Goal: Task Accomplishment & Management: Manage account settings

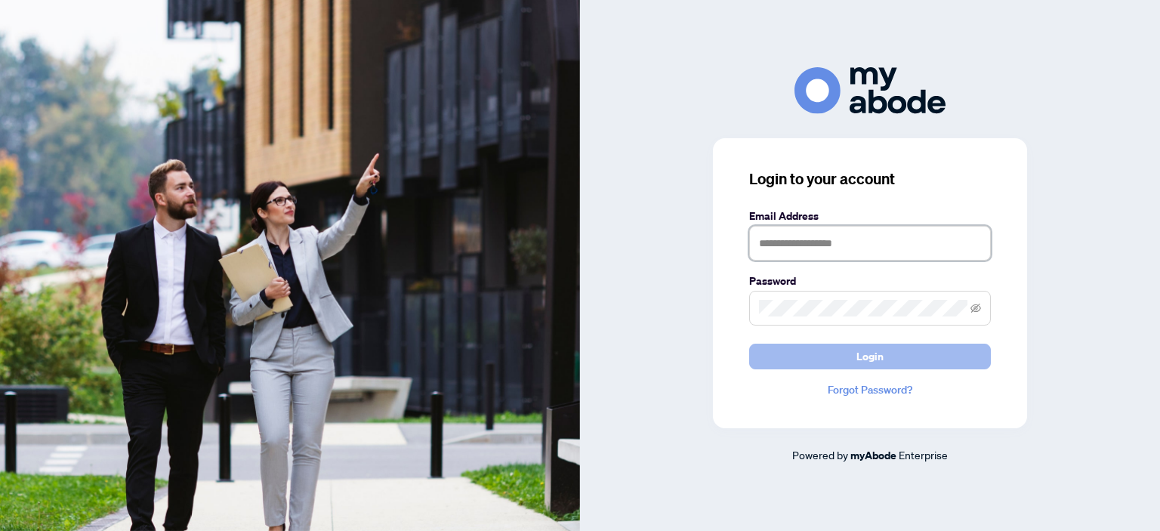
type input "**********"
click at [875, 355] on span "Login" at bounding box center [869, 356] width 27 height 24
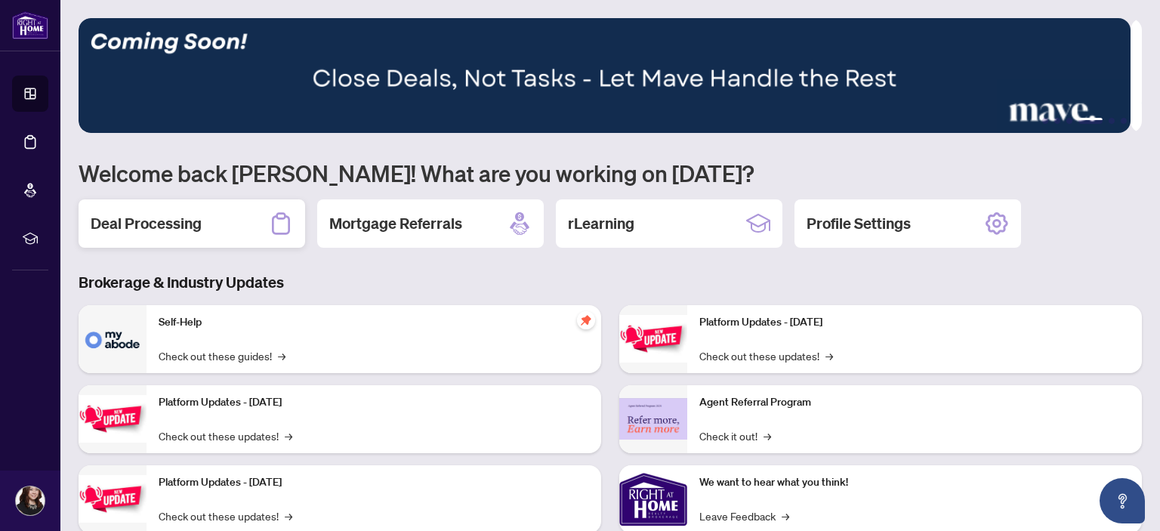
click at [137, 223] on h2 "Deal Processing" at bounding box center [146, 223] width 111 height 21
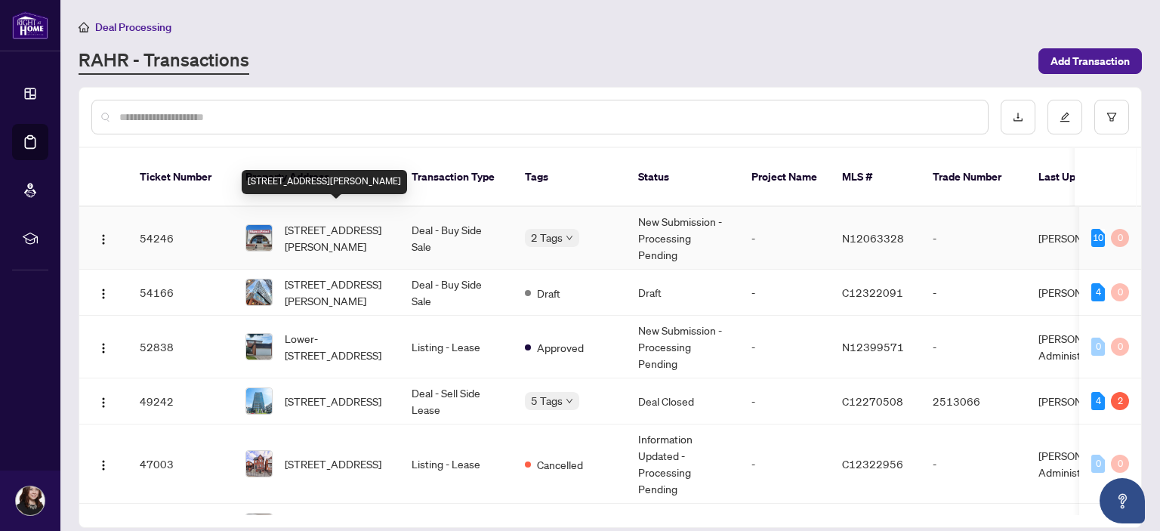
click at [306, 221] on span "[STREET_ADDRESS][PERSON_NAME]" at bounding box center [336, 237] width 103 height 33
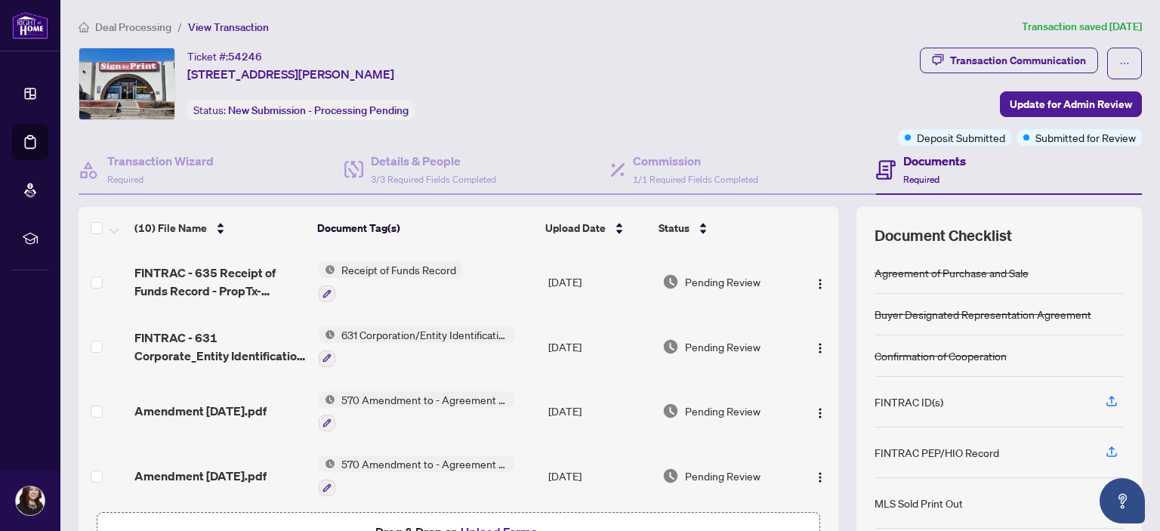
scroll to position [100, 0]
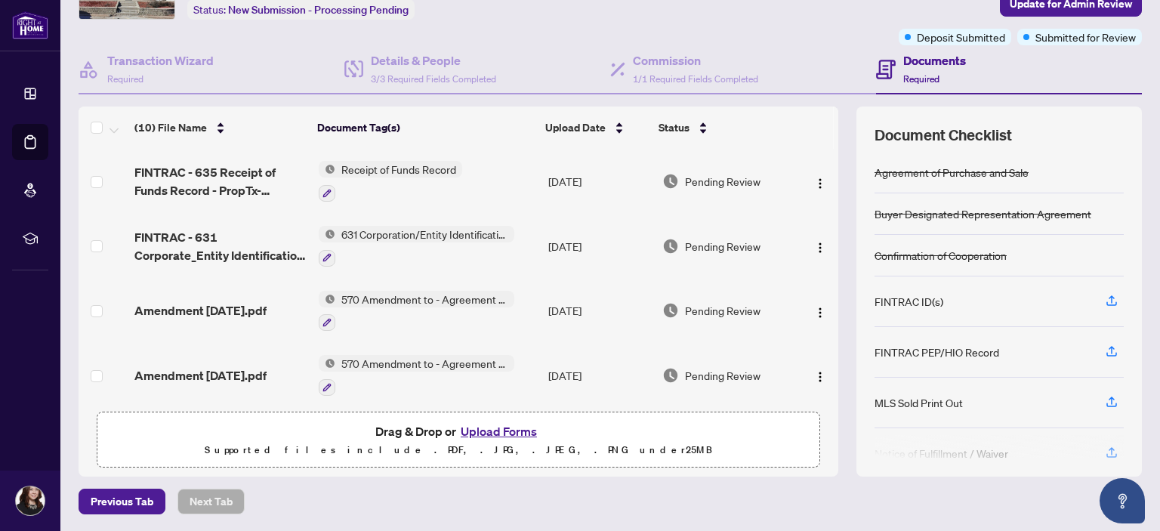
click at [501, 431] on button "Upload Forms" at bounding box center [498, 431] width 85 height 20
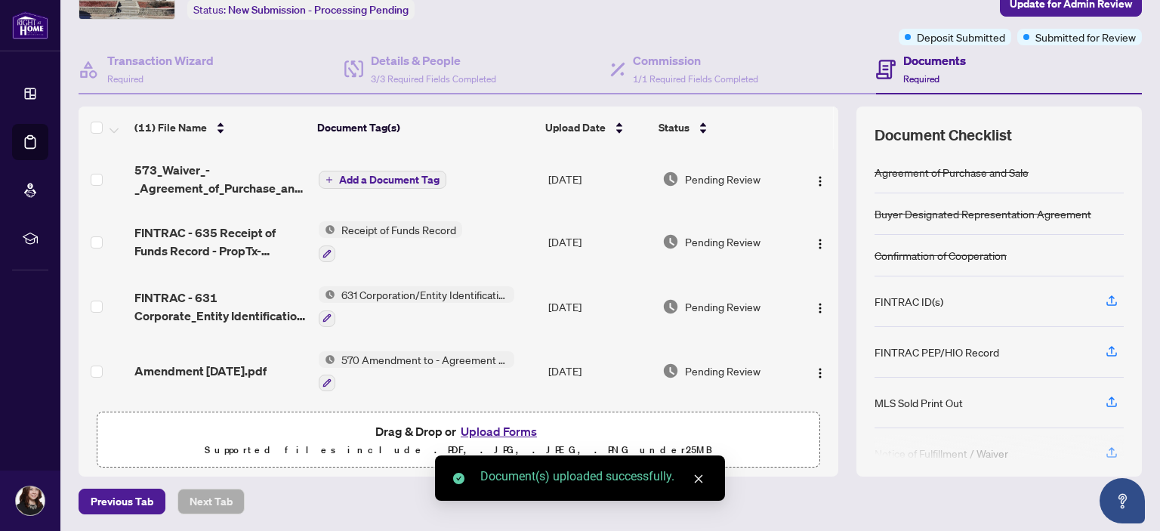
click at [376, 177] on span "Add a Document Tag" at bounding box center [389, 179] width 100 height 11
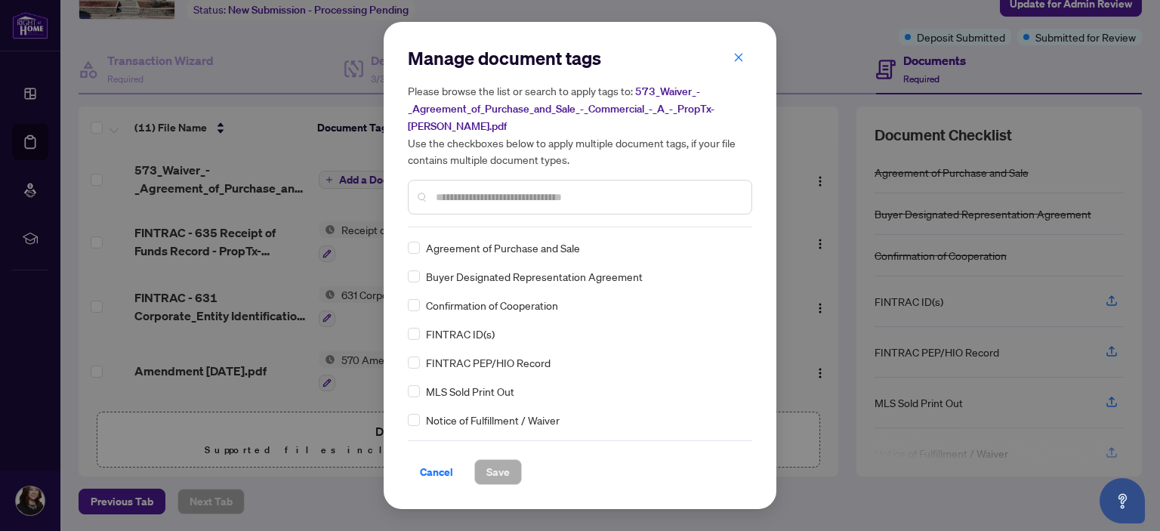
click at [445, 190] on input "text" at bounding box center [588, 197] width 304 height 17
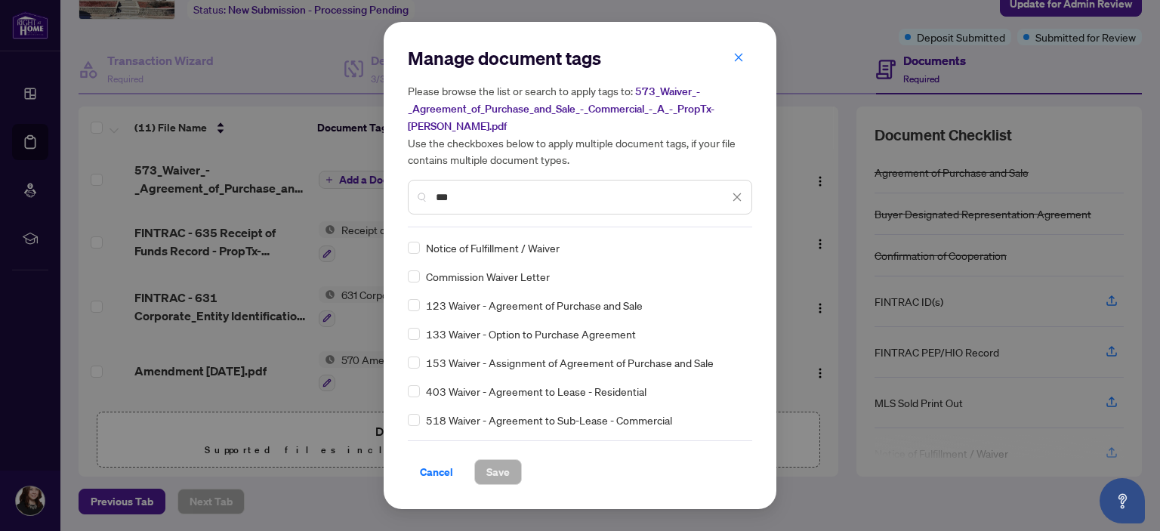
type input "***"
click at [501, 483] on span "Save" at bounding box center [497, 472] width 23 height 24
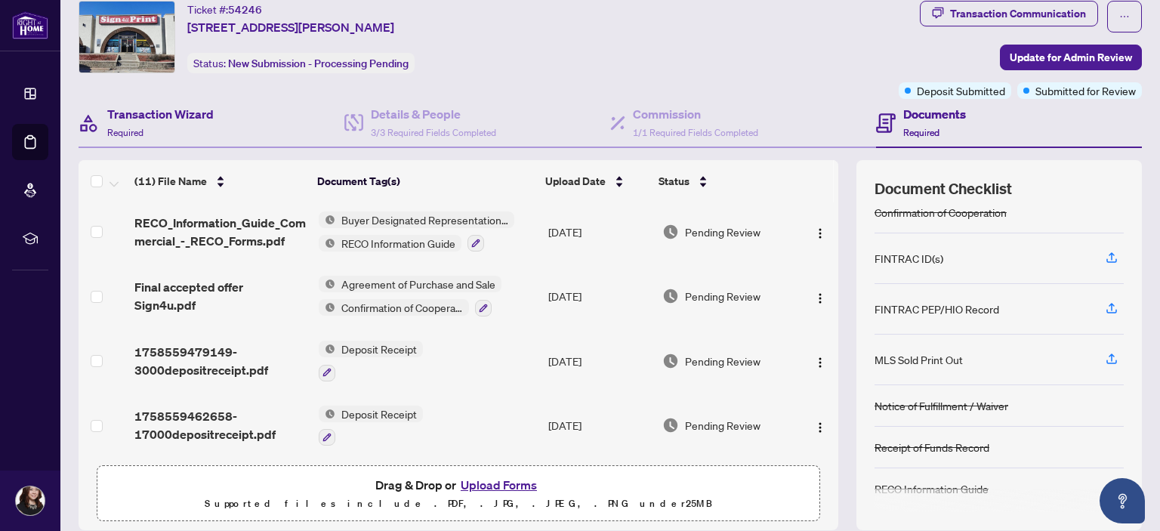
scroll to position [0, 0]
